Goal: Task Accomplishment & Management: Manage account settings

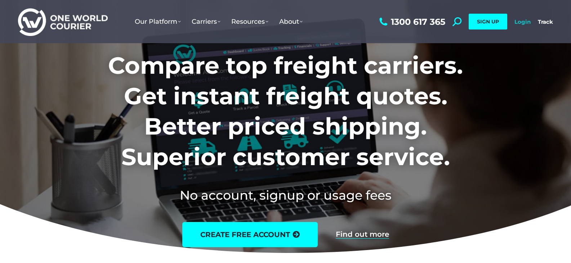
click at [526, 22] on link "Login" at bounding box center [523, 21] width 16 height 7
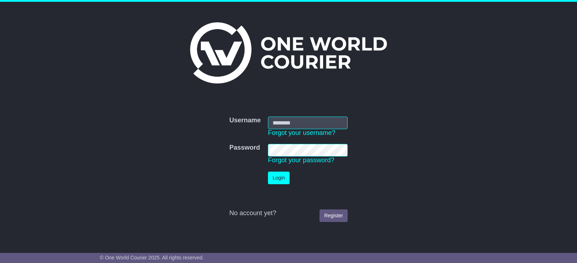
click at [298, 115] on td "Username Forgot your username?" at bounding box center [307, 127] width 87 height 28
click at [301, 125] on input "Username" at bounding box center [308, 123] width 80 height 13
type input "**********"
click at [268, 172] on button "Login" at bounding box center [279, 178] width 22 height 13
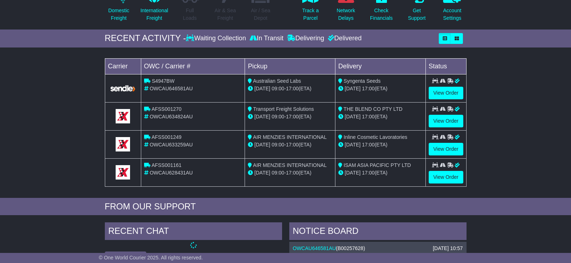
scroll to position [108, 0]
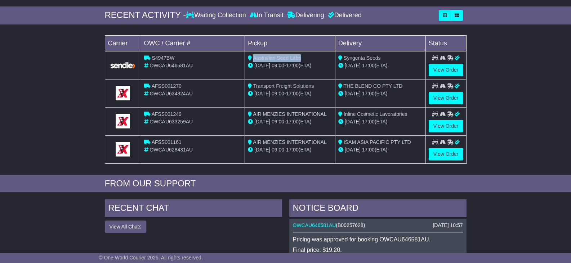
drag, startPoint x: 254, startPoint y: 57, endPoint x: 301, endPoint y: 57, distance: 46.8
click at [301, 57] on div "Australian Seed Labs" at bounding box center [290, 58] width 84 height 8
click at [308, 57] on div "Australian Seed Labs" at bounding box center [290, 58] width 84 height 8
click at [433, 65] on link "View Order" at bounding box center [446, 70] width 35 height 13
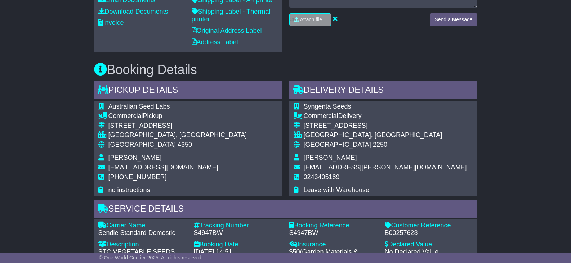
scroll to position [324, 0]
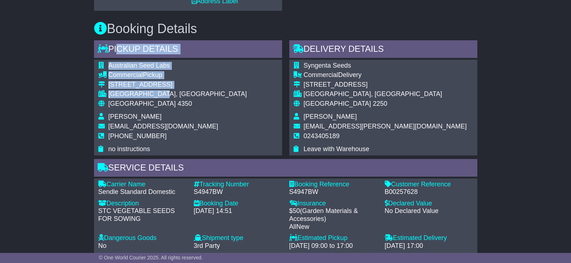
drag, startPoint x: 116, startPoint y: 58, endPoint x: 170, endPoint y: 95, distance: 65.6
click at [170, 95] on div "Pickup Details - Tail Lift Australian Seed Labs Commercial Pickup [STREET_ADDRE…" at bounding box center [188, 97] width 188 height 115
click at [195, 97] on div "[GEOGRAPHIC_DATA], [GEOGRAPHIC_DATA]" at bounding box center [177, 94] width 139 height 8
drag, startPoint x: 170, startPoint y: 96, endPoint x: 182, endPoint y: 91, distance: 13.7
click at [119, 85] on tbody "Australian Seed Labs Commercial Pickup [STREET_ADDRESS] [GEOGRAPHIC_DATA], [GEO…" at bounding box center [172, 108] width 149 height 92
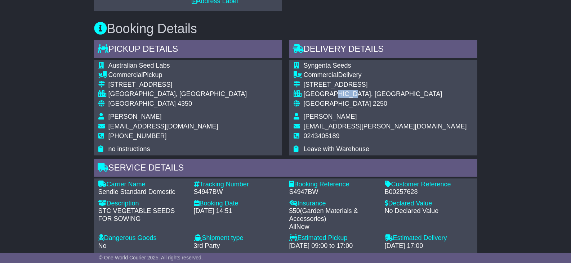
drag, startPoint x: 356, startPoint y: 94, endPoint x: 338, endPoint y: 93, distance: 17.7
click at [338, 93] on div "SOMERSBY, NSW" at bounding box center [385, 94] width 163 height 8
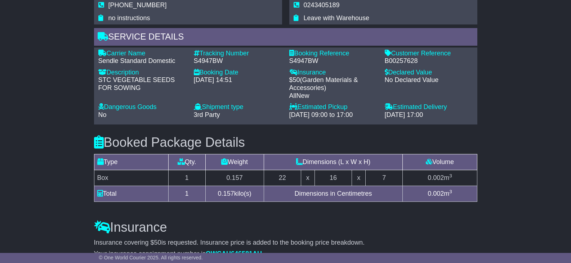
scroll to position [468, 0]
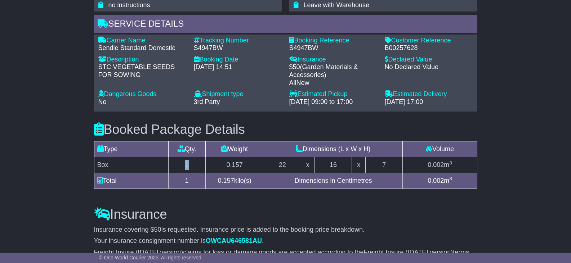
drag, startPoint x: 177, startPoint y: 165, endPoint x: 202, endPoint y: 167, distance: 24.6
click at [202, 167] on td "1" at bounding box center [186, 165] width 37 height 16
drag, startPoint x: 224, startPoint y: 183, endPoint x: 229, endPoint y: 181, distance: 5.8
click at [229, 181] on span "0.157" at bounding box center [226, 180] width 16 height 7
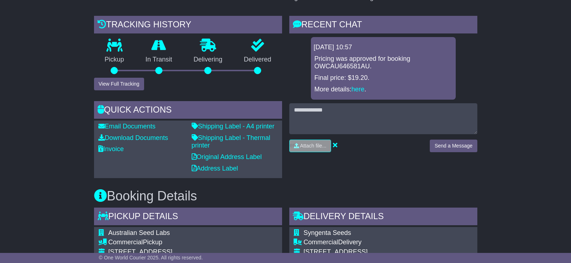
scroll to position [144, 0]
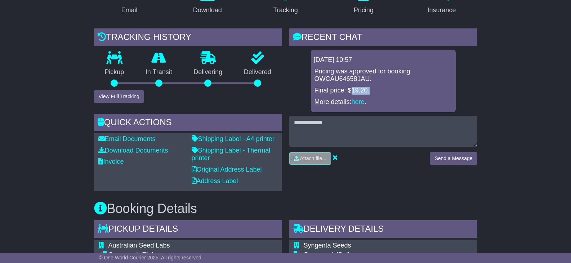
drag, startPoint x: 370, startPoint y: 88, endPoint x: 352, endPoint y: 92, distance: 18.1
click at [352, 92] on p "Final price: $19.20." at bounding box center [384, 91] width 138 height 8
click at [432, 84] on div "Pricing was approved for booking OWCAU646581AU. Final price: $19.20. More detai…" at bounding box center [383, 87] width 139 height 38
click at [375, 90] on p "Final price: $19.20." at bounding box center [384, 91] width 138 height 8
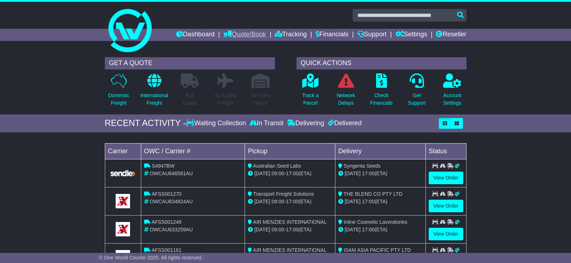
click at [226, 36] on link "Quote/Book" at bounding box center [244, 35] width 43 height 12
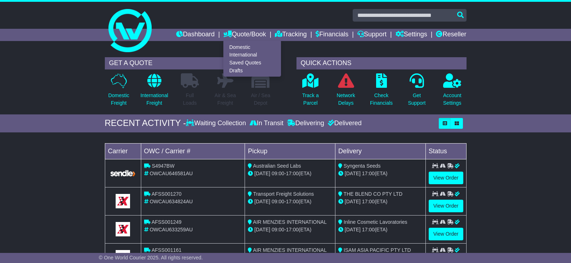
drag, startPoint x: 250, startPoint y: 18, endPoint x: 268, endPoint y: 27, distance: 21.1
click at [250, 18] on div at bounding box center [285, 15] width 369 height 13
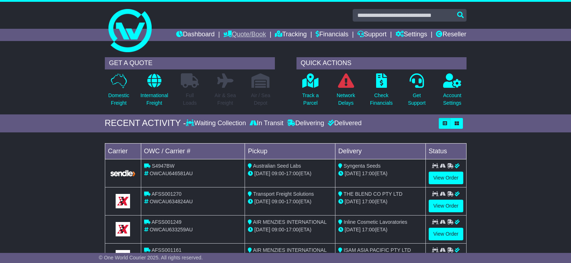
click at [239, 34] on link "Quote/Book" at bounding box center [244, 35] width 43 height 12
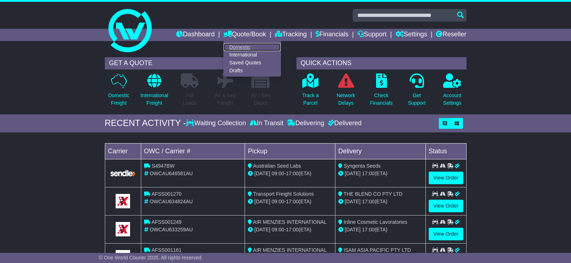
click at [228, 46] on link "Domestic" at bounding box center [252, 47] width 57 height 8
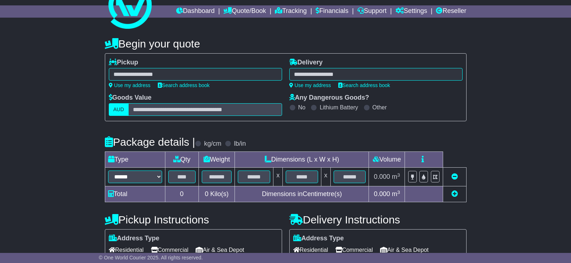
scroll to position [36, 0]
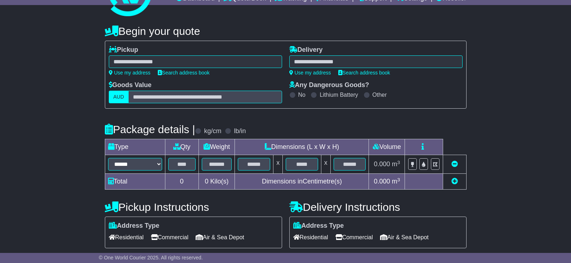
drag, startPoint x: 196, startPoint y: 63, endPoint x: 206, endPoint y: 60, distance: 10.5
click at [195, 63] on div at bounding box center [195, 61] width 173 height 13
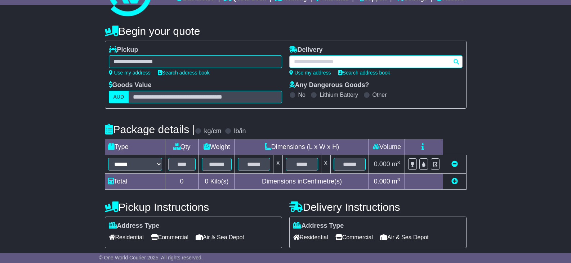
click at [325, 57] on div at bounding box center [375, 61] width 173 height 13
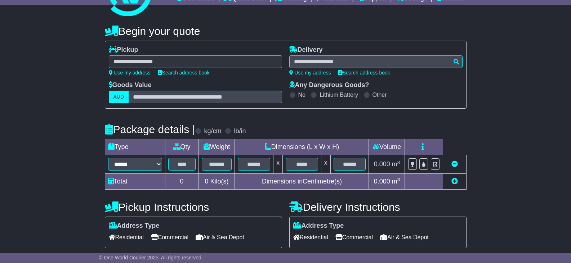
click at [197, 61] on div at bounding box center [195, 61] width 173 height 13
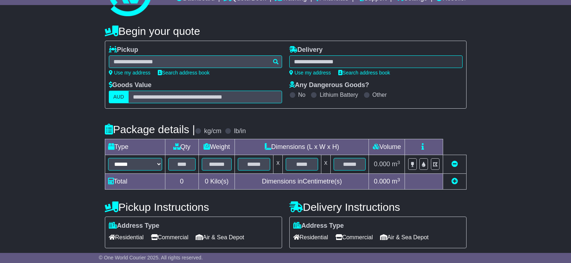
click at [327, 55] on div "**********" at bounding box center [375, 61] width 173 height 30
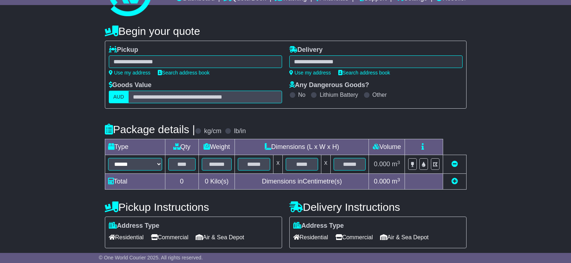
click at [244, 59] on div at bounding box center [195, 61] width 173 height 13
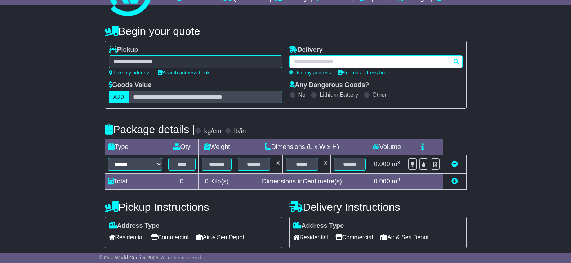
click at [326, 63] on div at bounding box center [375, 61] width 173 height 13
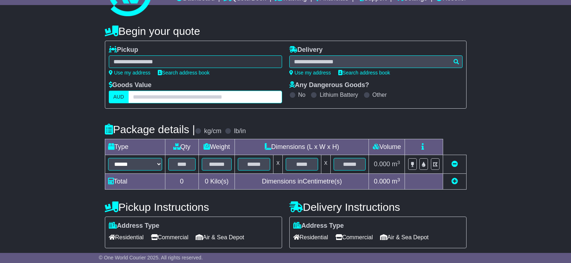
click at [154, 99] on input "text" at bounding box center [205, 97] width 154 height 13
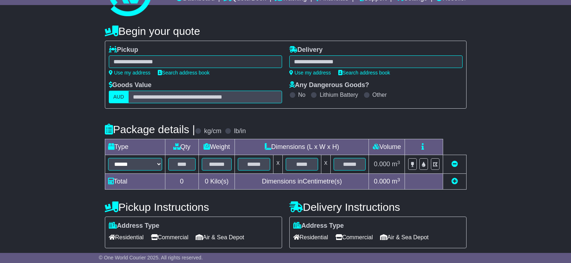
scroll to position [72, 0]
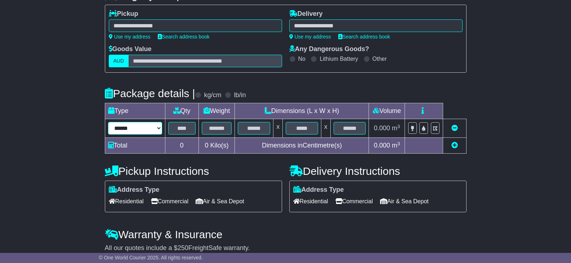
click at [129, 128] on select "****** ****** *** ******** ***** **** **** ****** *** *******" at bounding box center [135, 128] width 54 height 13
drag, startPoint x: 500, startPoint y: 100, endPoint x: 494, endPoint y: 103, distance: 6.8
click at [500, 100] on div "**********" at bounding box center [285, 131] width 571 height 298
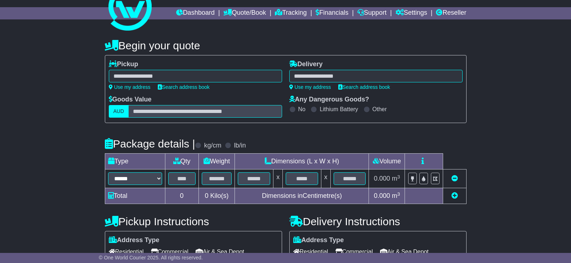
scroll to position [0, 0]
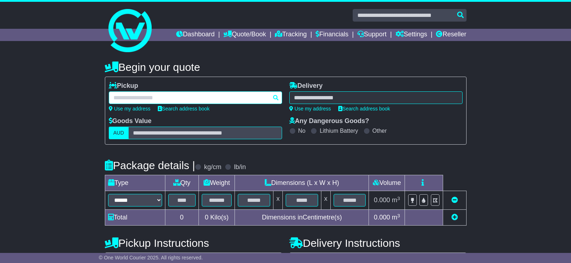
drag, startPoint x: 291, startPoint y: 126, endPoint x: 277, endPoint y: 122, distance: 14.3
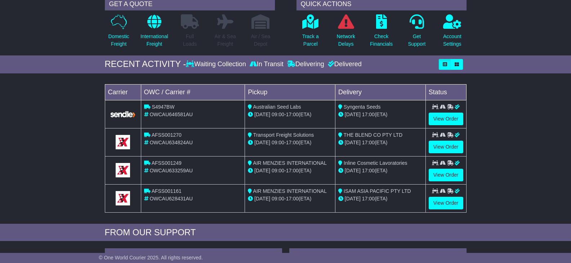
scroll to position [72, 0]
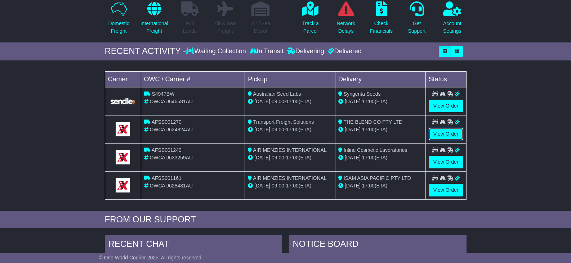
click at [436, 130] on link "View Order" at bounding box center [446, 134] width 35 height 13
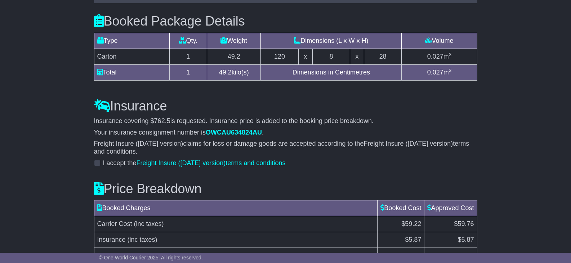
scroll to position [562, 0]
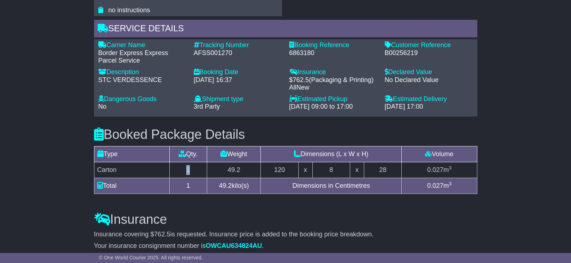
drag, startPoint x: 195, startPoint y: 160, endPoint x: 209, endPoint y: 163, distance: 14.3
click at [204, 162] on td "1" at bounding box center [188, 170] width 38 height 16
drag, startPoint x: 232, startPoint y: 164, endPoint x: 259, endPoint y: 163, distance: 27.8
click at [254, 163] on td "49.2" at bounding box center [234, 170] width 54 height 16
drag, startPoint x: 366, startPoint y: 165, endPoint x: 272, endPoint y: 170, distance: 94.2
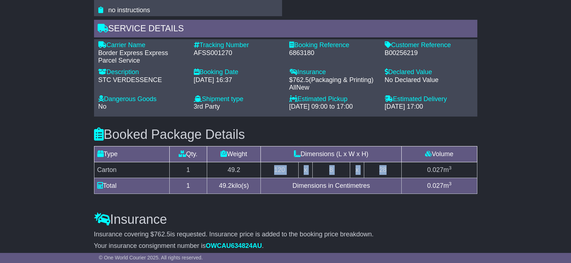
click at [272, 170] on tr "Carton 1 49.2 120 x 8 x 28 0.027 m 3" at bounding box center [285, 170] width 383 height 16
click at [385, 166] on td "28" at bounding box center [383, 170] width 38 height 16
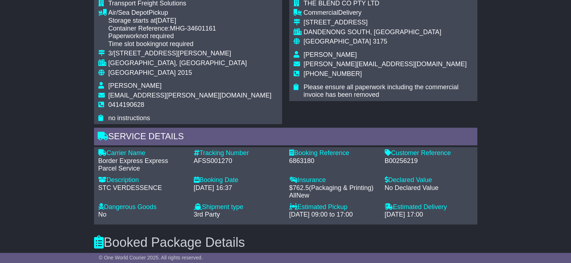
scroll to position [490, 0]
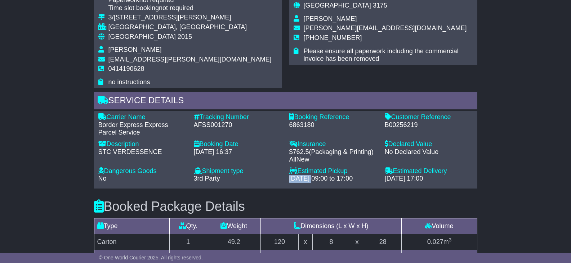
drag, startPoint x: 289, startPoint y: 168, endPoint x: 311, endPoint y: 171, distance: 22.1
click at [311, 175] on div "18 Aug 2025 - 09:00 to 17:00" at bounding box center [333, 179] width 88 height 8
drag, startPoint x: 374, startPoint y: 167, endPoint x: 400, endPoint y: 168, distance: 26.0
click at [397, 168] on div "Carrier Name - Border Express Express Parcel Service Description - STC VERDESSE…" at bounding box center [286, 150] width 382 height 73
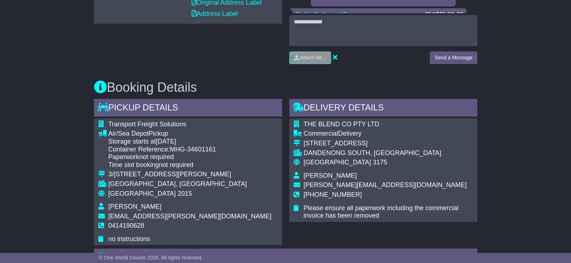
scroll to position [346, 0]
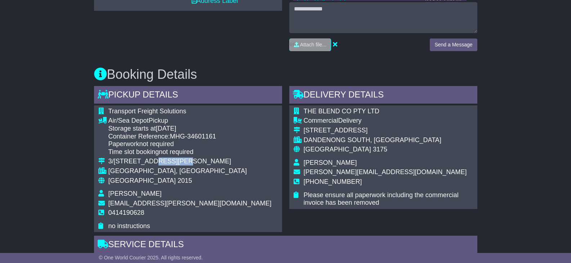
click at [148, 159] on td "3/100 O'Riordan Street" at bounding box center [189, 163] width 163 height 10
drag, startPoint x: 379, startPoint y: 127, endPoint x: 353, endPoint y: 132, distance: 26.5
click at [353, 132] on tbody "THE BLEND CO PTY LTD Commercial Delivery 24-26 SMEATON AVENUE DANDENONG SOUTH, …" at bounding box center [383, 157] width 179 height 99
click at [434, 137] on div "DANDENONG SOUTH, VIC" at bounding box center [388, 141] width 169 height 8
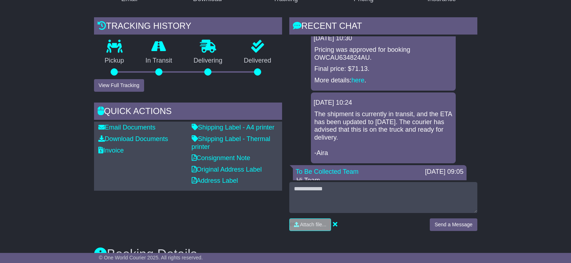
scroll to position [0, 0]
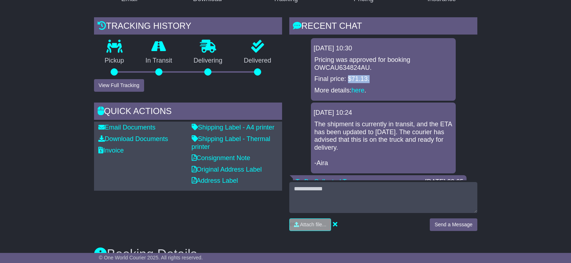
drag, startPoint x: 369, startPoint y: 71, endPoint x: 347, endPoint y: 73, distance: 22.1
click at [347, 75] on p "Final price: $71.13." at bounding box center [384, 79] width 138 height 8
drag, startPoint x: 487, startPoint y: 86, endPoint x: 480, endPoint y: 98, distance: 13.9
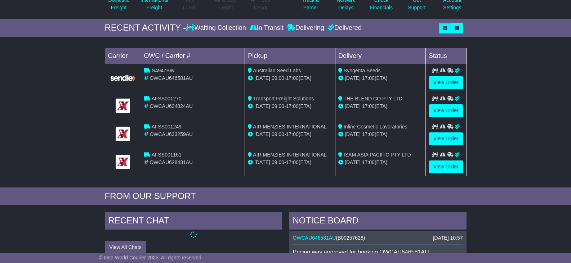
scroll to position [108, 0]
